Goal: Navigation & Orientation: Find specific page/section

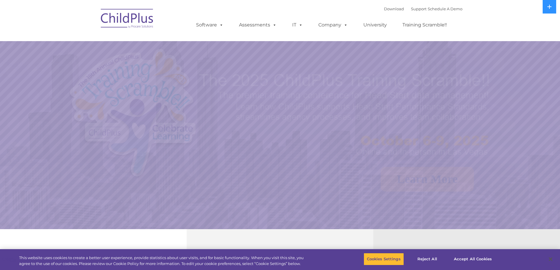
select select "MEDIUM"
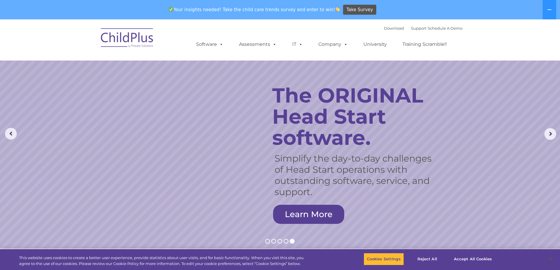
drag, startPoint x: 20, startPoint y: 52, endPoint x: 28, endPoint y: 53, distance: 8.3
click at [20, 52] on nav "Download Support | Schedule A Demo  MENU MENU Software ChildPlus: The original…" at bounding box center [280, 39] width 560 height 41
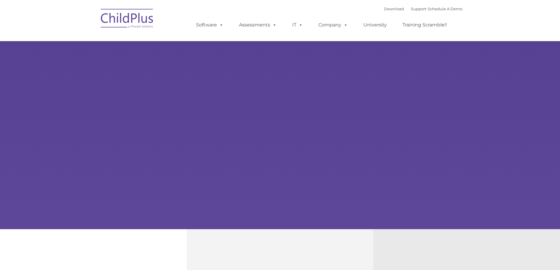
type input ""
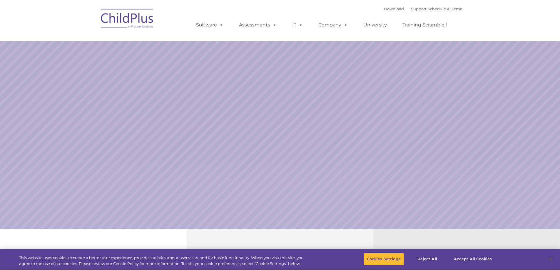
select select "MEDIUM"
